Goal: Find specific page/section: Find specific page/section

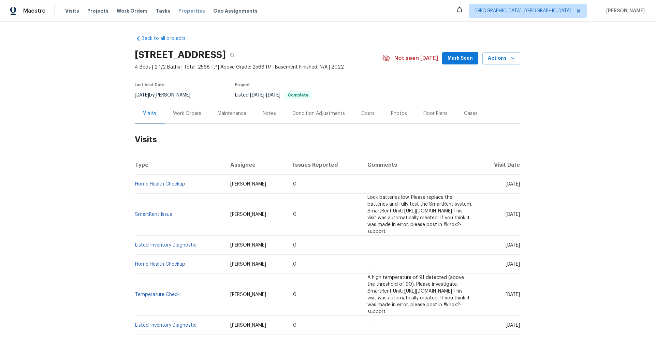
click at [184, 11] on span "Properties" at bounding box center [192, 11] width 27 height 7
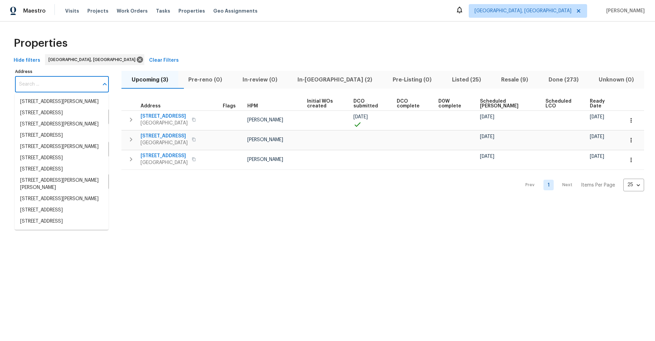
click at [49, 82] on input "Address" at bounding box center [57, 84] width 84 height 16
click at [137, 60] on icon at bounding box center [140, 60] width 6 height 6
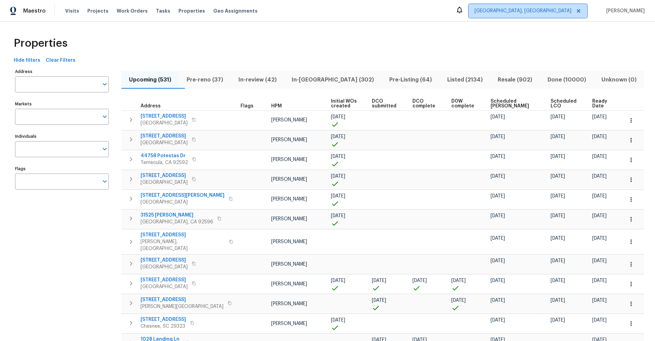
click at [559, 12] on span "Albuquerque, NM" at bounding box center [523, 11] width 97 height 7
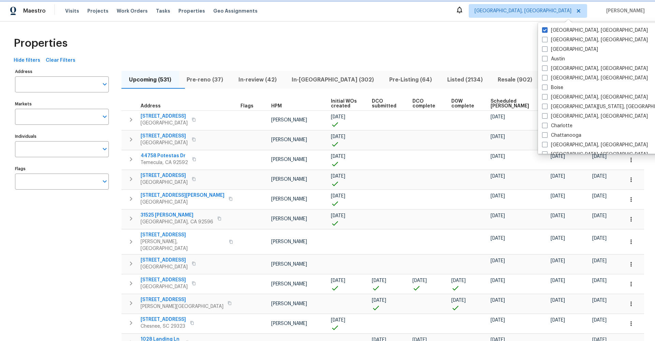
click at [559, 12] on span "Albuquerque, NM" at bounding box center [523, 11] width 97 height 7
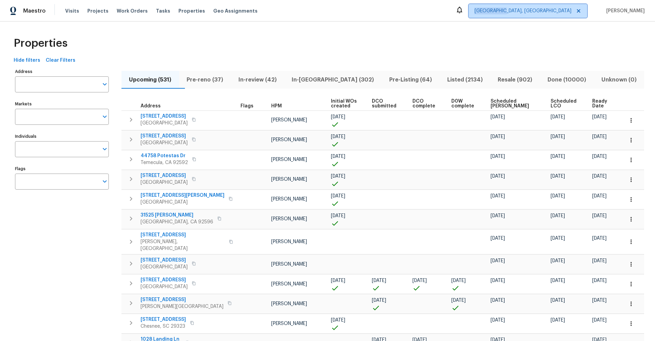
click at [559, 12] on span "Albuquerque, NM" at bounding box center [523, 11] width 97 height 7
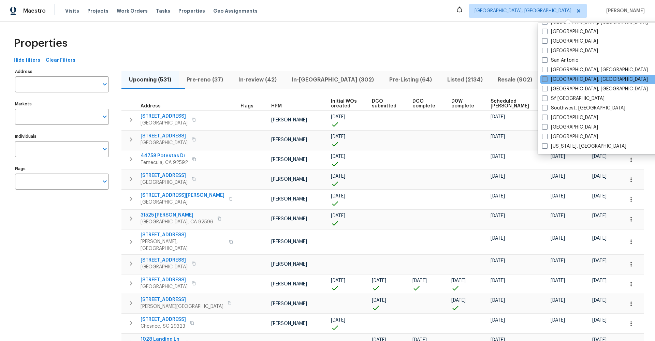
scroll to position [457, 0]
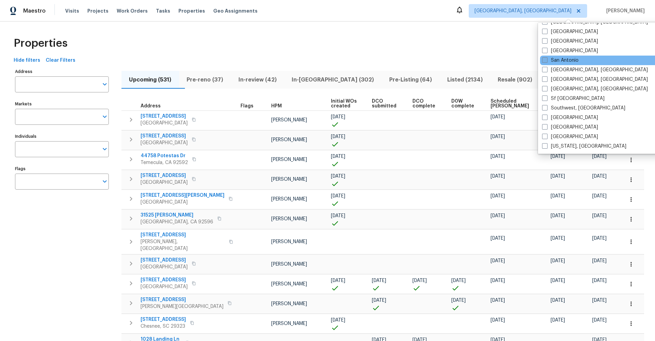
click at [545, 63] on label "San Antonio" at bounding box center [560, 60] width 37 height 7
click at [545, 61] on input "San Antonio" at bounding box center [544, 59] width 4 height 4
checkbox input "true"
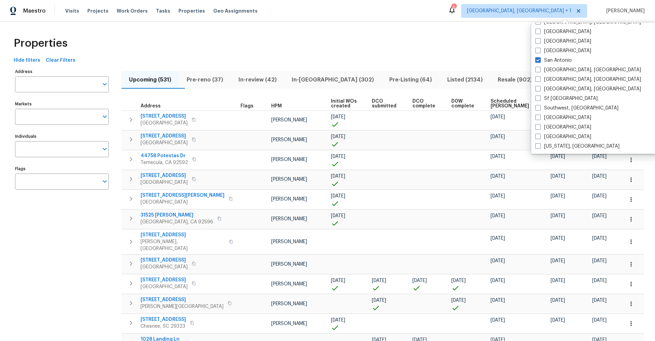
click at [378, 42] on div "Properties" at bounding box center [328, 43] width 634 height 22
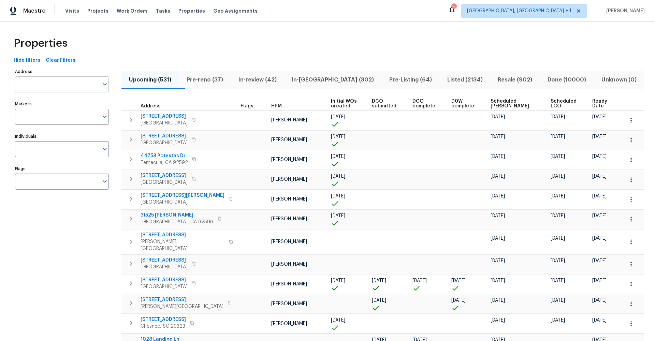
click at [44, 80] on input "Address" at bounding box center [57, 84] width 84 height 16
type input "11007"
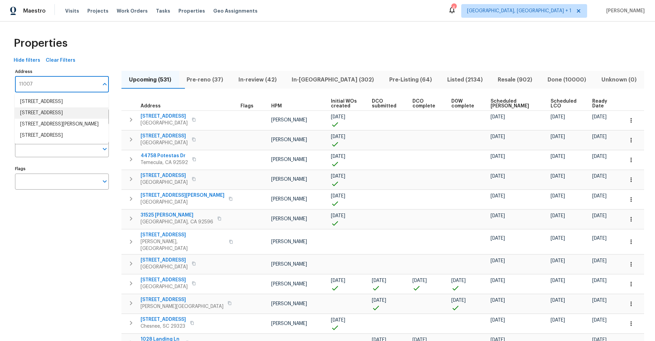
click at [43, 116] on li "11007 Anarbor Fld San Antonio TX 78254" at bounding box center [62, 113] width 94 height 11
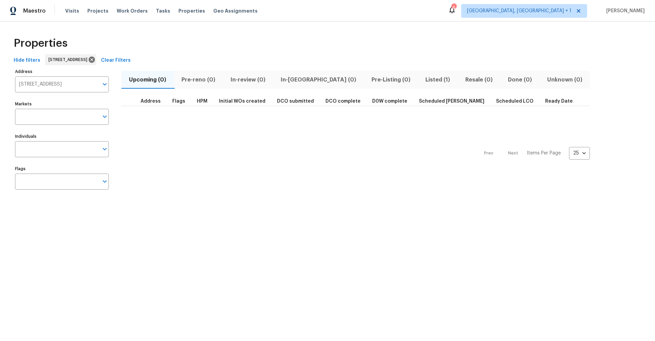
click at [422, 79] on span "Listed (1)" at bounding box center [438, 80] width 32 height 10
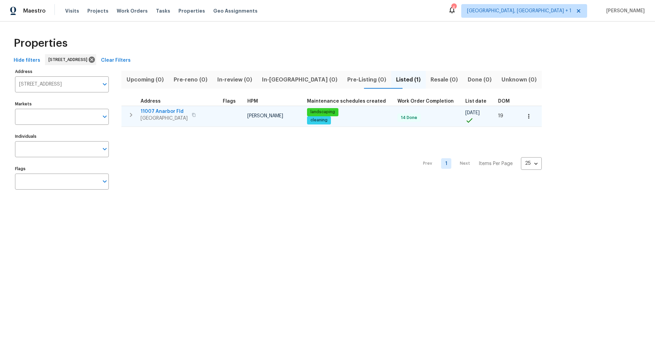
click at [153, 110] on span "11007 Anarbor Fld" at bounding box center [164, 111] width 47 height 7
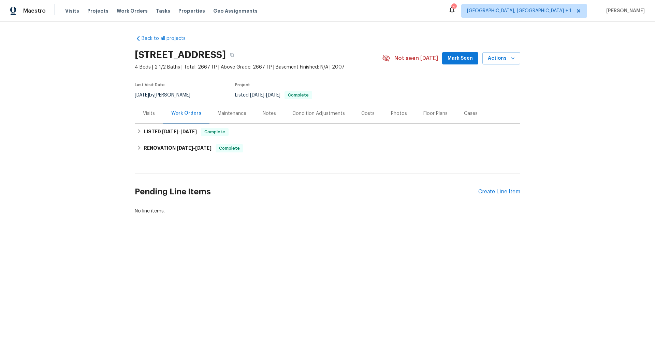
click at [232, 115] on div "Maintenance" at bounding box center [232, 113] width 29 height 7
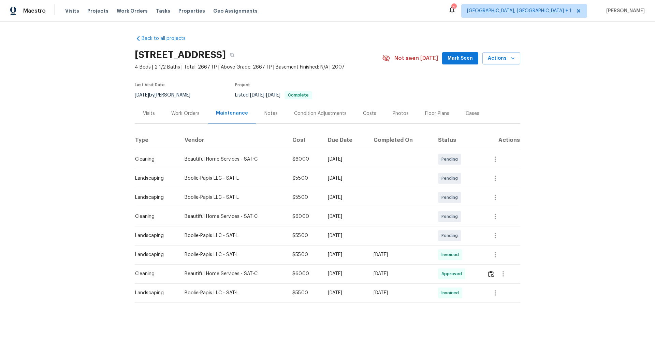
click at [265, 113] on div "Notes" at bounding box center [271, 113] width 13 height 7
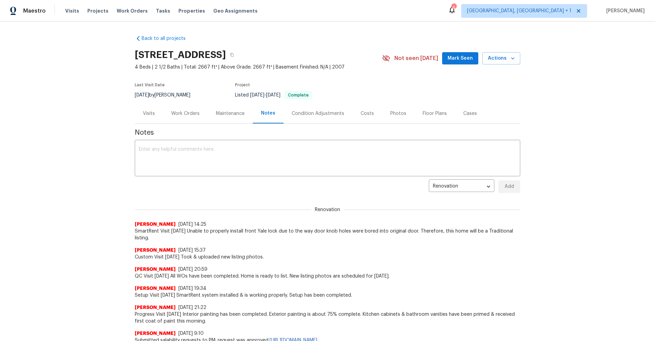
click at [226, 113] on div "Maintenance" at bounding box center [230, 113] width 29 height 7
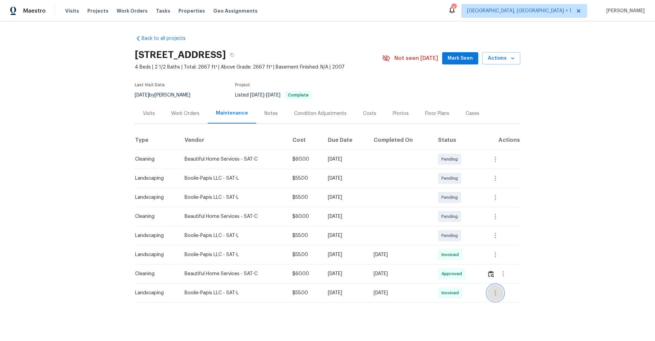
click at [499, 293] on icon "button" at bounding box center [496, 293] width 8 height 8
click at [498, 303] on li "View details" at bounding box center [514, 304] width 48 height 11
click at [395, 108] on div at bounding box center [327, 170] width 655 height 341
click at [394, 112] on div "Photos" at bounding box center [401, 113] width 16 height 7
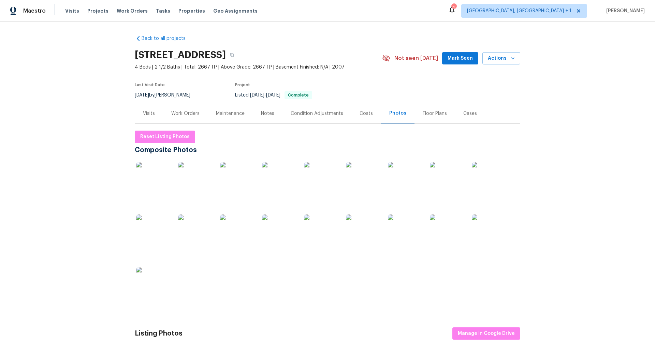
click at [402, 230] on img at bounding box center [405, 232] width 34 height 34
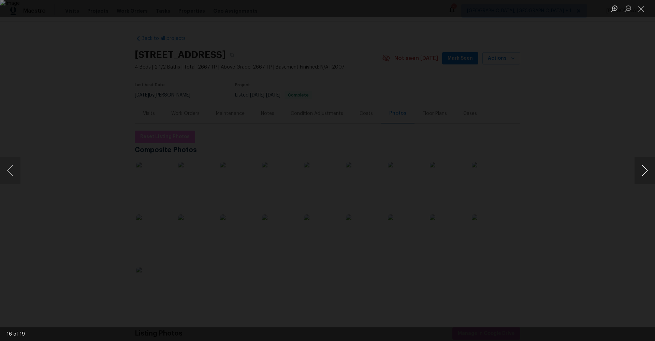
click at [652, 170] on button "Next image" at bounding box center [645, 170] width 20 height 27
click at [642, 54] on div "Lightbox" at bounding box center [327, 170] width 655 height 341
